Goal: Task Accomplishment & Management: Use online tool/utility

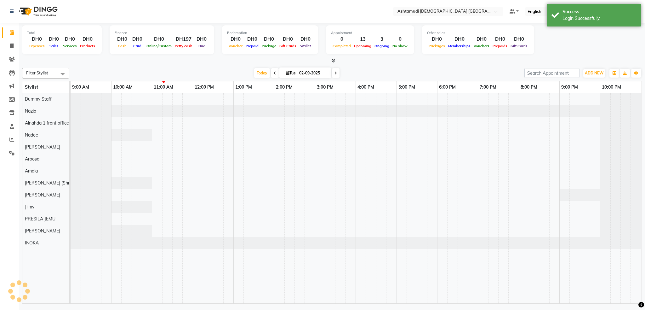
select select "en"
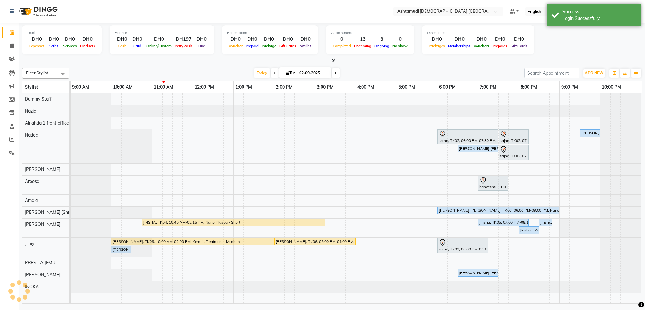
click at [377, 11] on nav "Select Location × Ashtamudi [DEMOGRAPHIC_DATA] [GEOGRAPHIC_DATA], [GEOGRAPHIC_D…" at bounding box center [322, 11] width 645 height 23
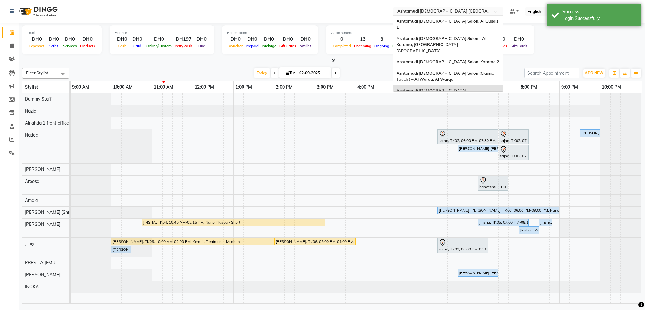
click at [479, 9] on input "text" at bounding box center [441, 12] width 91 height 6
click at [500, 22] on span "Ashtamudi [DEMOGRAPHIC_DATA] Salon, Al Qusais 1" at bounding box center [448, 24] width 103 height 11
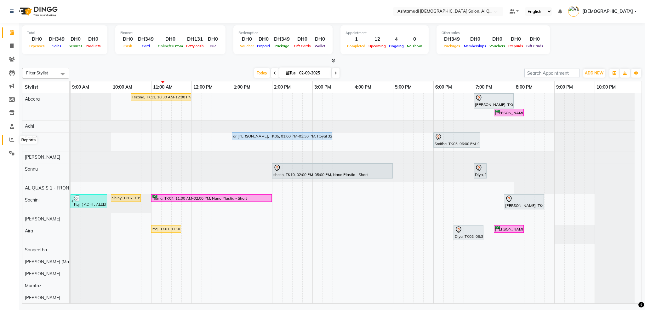
click at [10, 137] on icon at bounding box center [11, 139] width 5 height 5
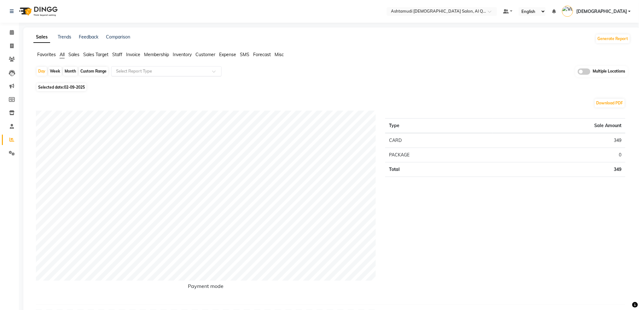
click at [195, 68] on input "text" at bounding box center [160, 71] width 91 height 6
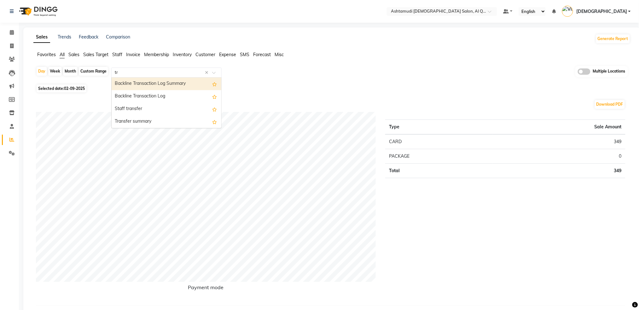
type input "t"
type input "expe"
click at [153, 87] on div "Expense by type" at bounding box center [167, 84] width 110 height 13
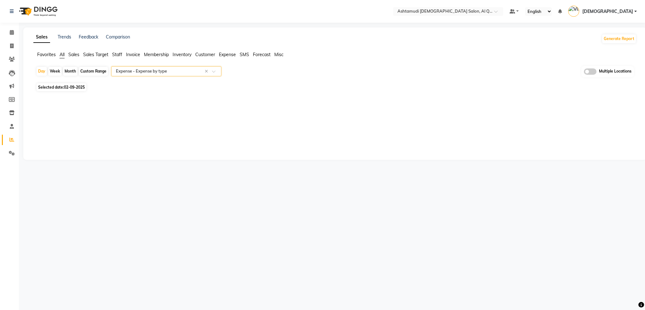
click at [99, 73] on div "Custom Range" at bounding box center [93, 71] width 29 height 9
select select "9"
select select "2025"
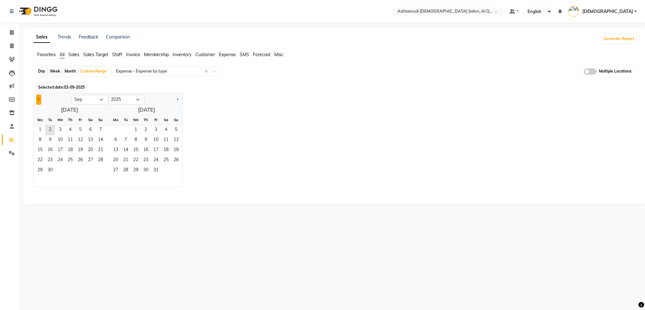
click at [38, 98] on button "Previous month" at bounding box center [38, 100] width 5 height 10
click at [38, 97] on button "Previous month" at bounding box center [38, 100] width 5 height 10
select select "7"
drag, startPoint x: 49, startPoint y: 130, endPoint x: 70, endPoint y: 153, distance: 30.6
click at [49, 130] on span "1" at bounding box center [50, 130] width 10 height 10
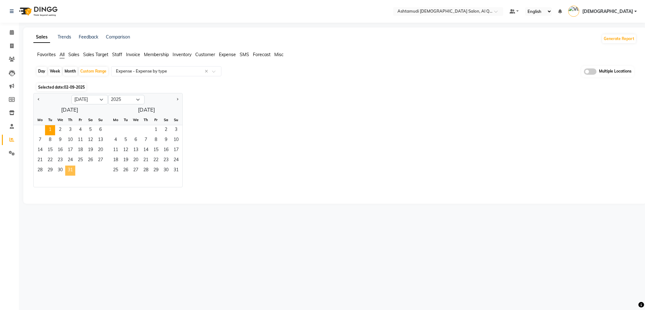
click at [74, 173] on span "31" at bounding box center [70, 170] width 10 height 10
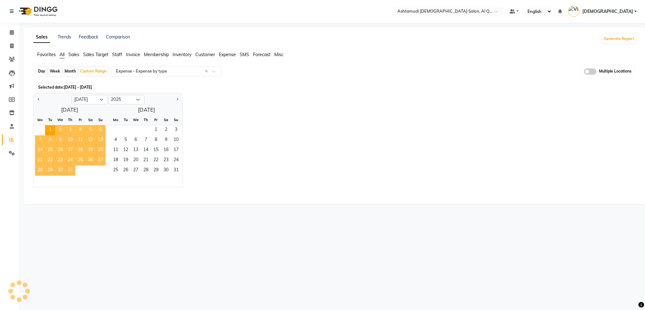
select select "full_report"
select select "csv"
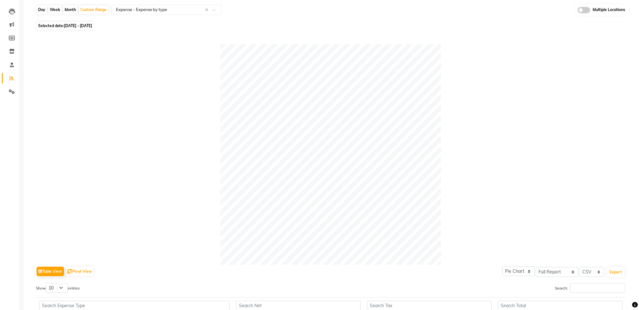
scroll to position [42, 0]
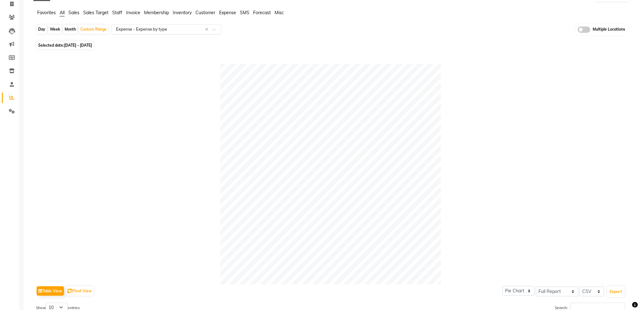
click at [191, 28] on input "text" at bounding box center [160, 29] width 91 height 6
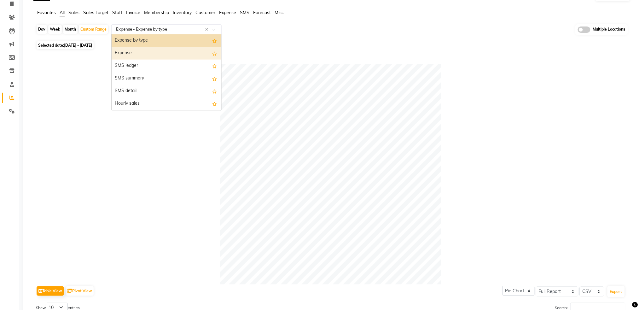
click at [144, 52] on div "Expense" at bounding box center [167, 53] width 110 height 13
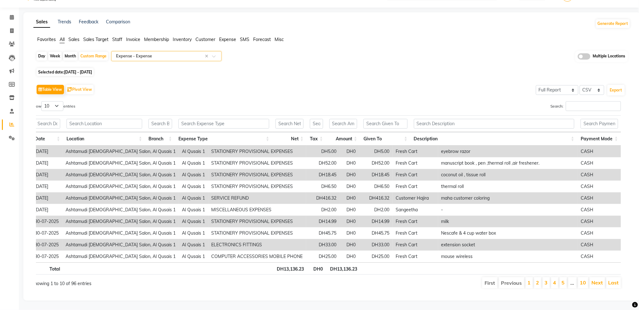
scroll to position [0, 0]
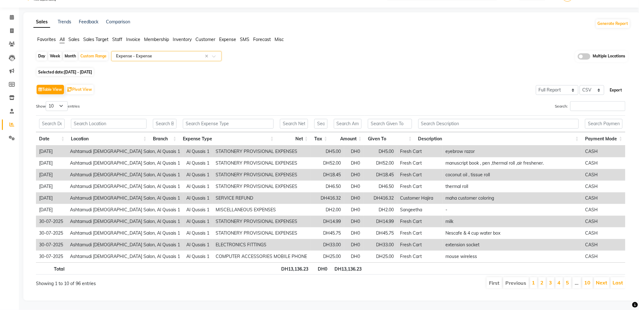
click at [618, 85] on button "Export" at bounding box center [615, 90] width 17 height 11
